Goal: Entertainment & Leisure: Browse casually

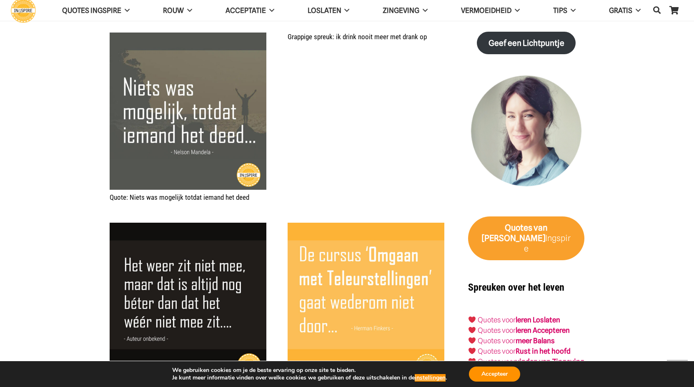
scroll to position [893, 0]
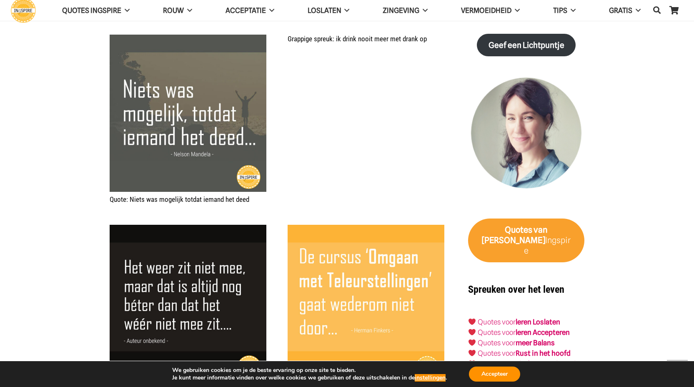
drag, startPoint x: 247, startPoint y: 200, endPoint x: 266, endPoint y: 200, distance: 19.2
drag, startPoint x: 260, startPoint y: 199, endPoint x: 354, endPoint y: 194, distance: 94.4
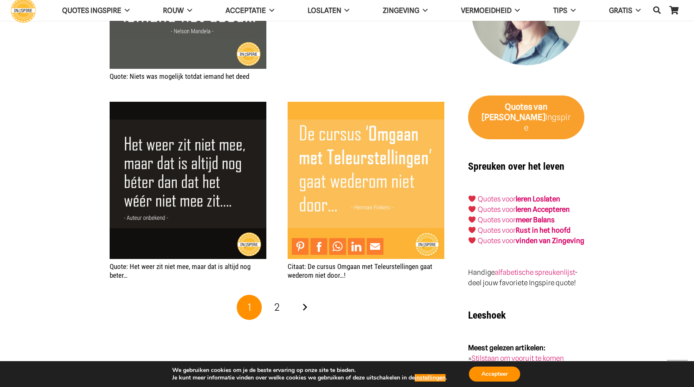
scroll to position [1016, 0]
click at [309, 307] on link "Volgende" at bounding box center [304, 307] width 25 height 25
